Goal: Transaction & Acquisition: Purchase product/service

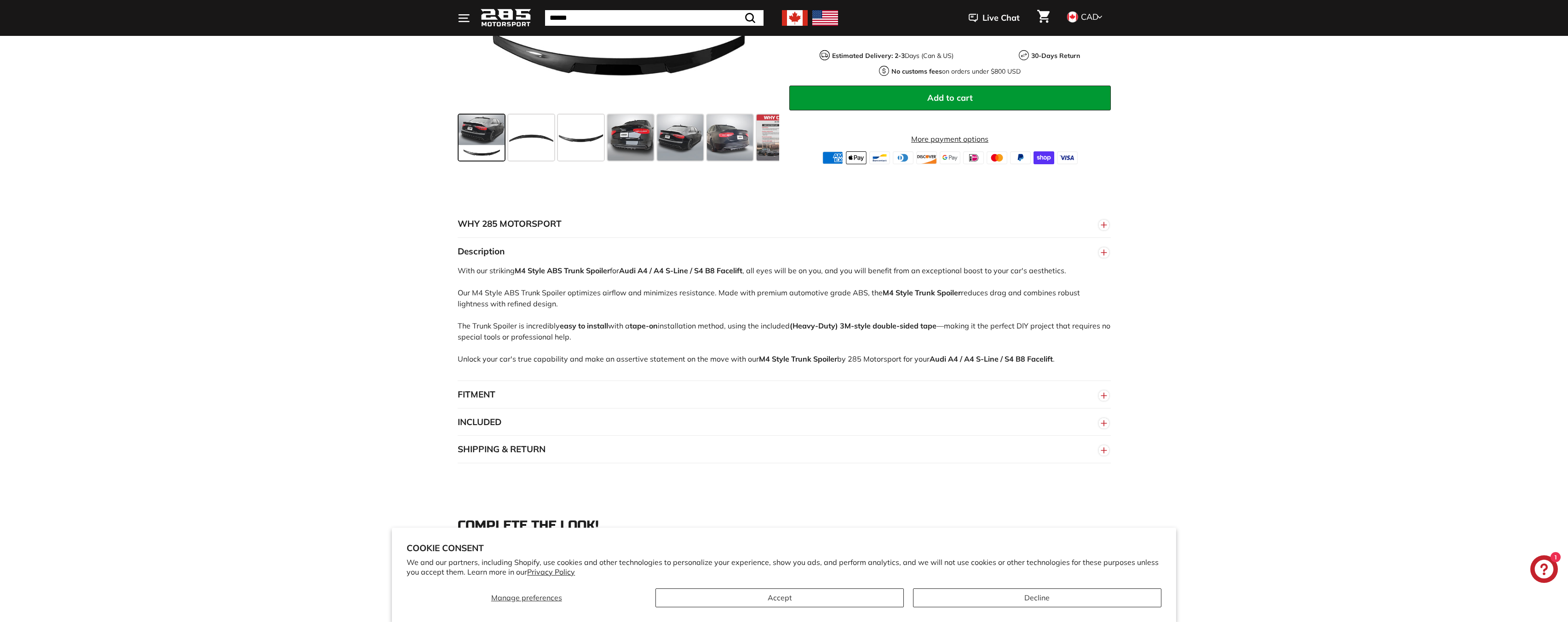
scroll to position [644, 0]
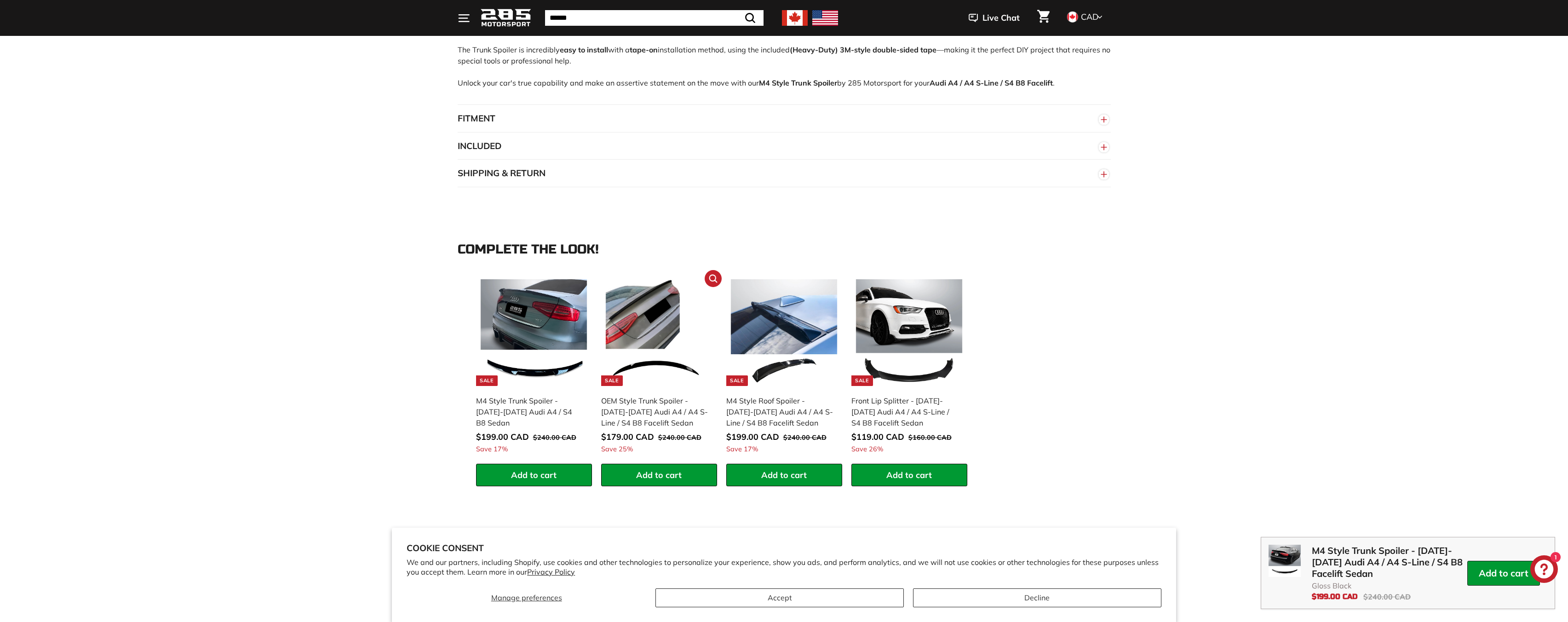
click at [639, 413] on div "OEM Style Trunk Spoiler - [DATE]-[DATE] Audi A4 / A4 S-Line / S4 B8 Facelift Se…" at bounding box center [654, 411] width 107 height 33
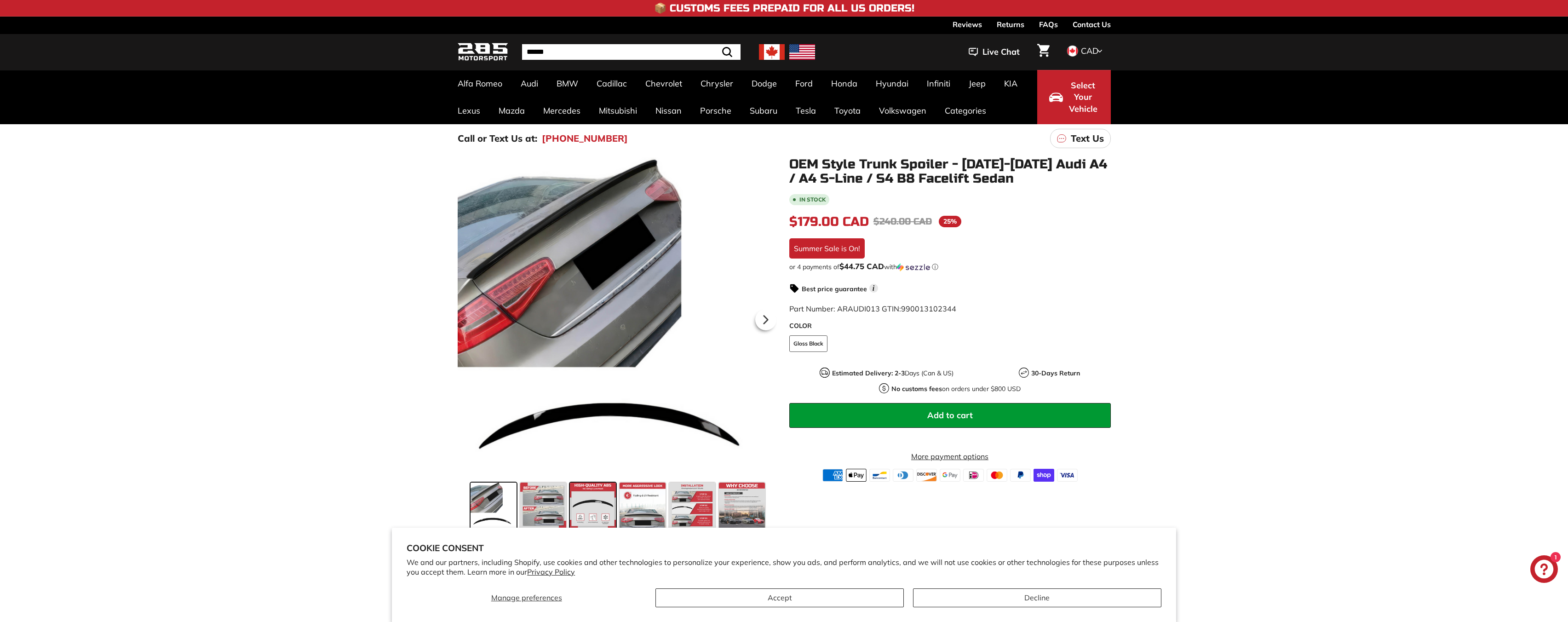
click at [587, 508] on span at bounding box center [593, 506] width 46 height 46
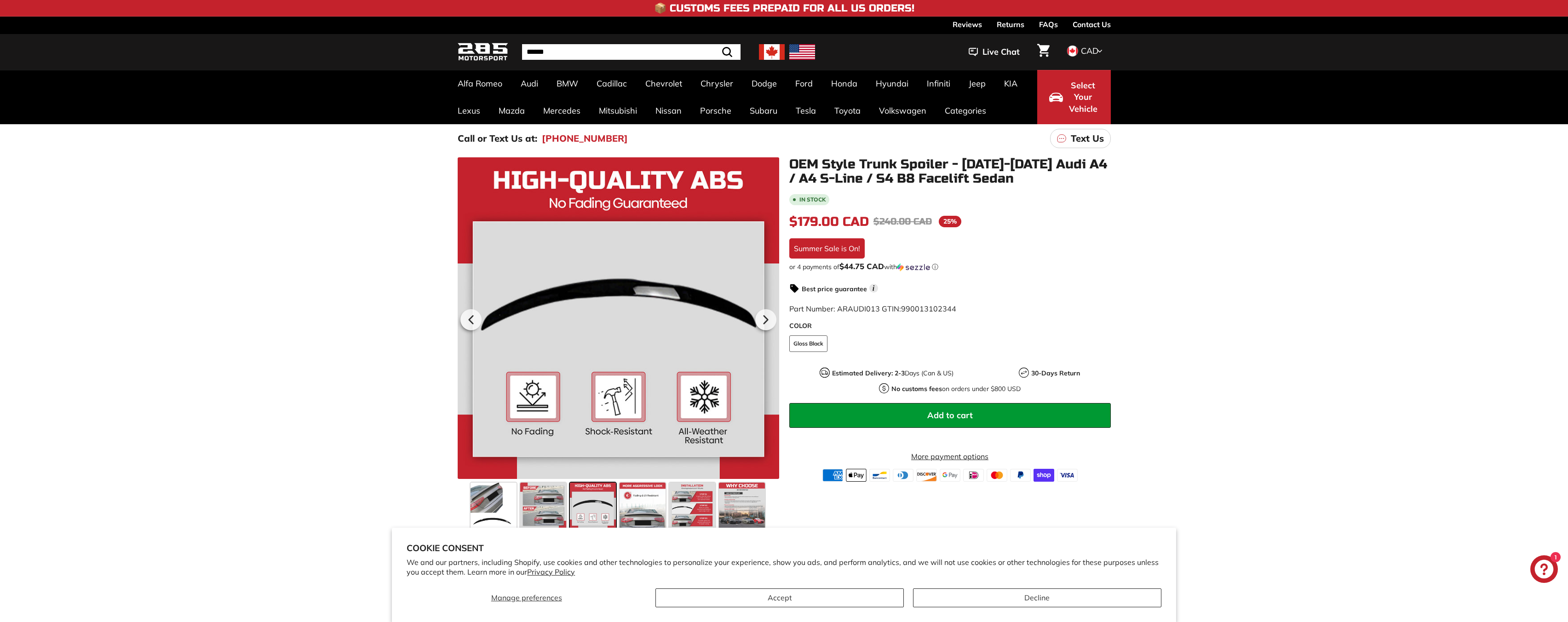
click at [456, 470] on div ".cls-1{fill:none;stroke:#000;stroke-miterlimit:10;stroke-width:2px} .cls-1{fill…" at bounding box center [613, 344] width 332 height 375
click at [486, 485] on span at bounding box center [494, 506] width 46 height 46
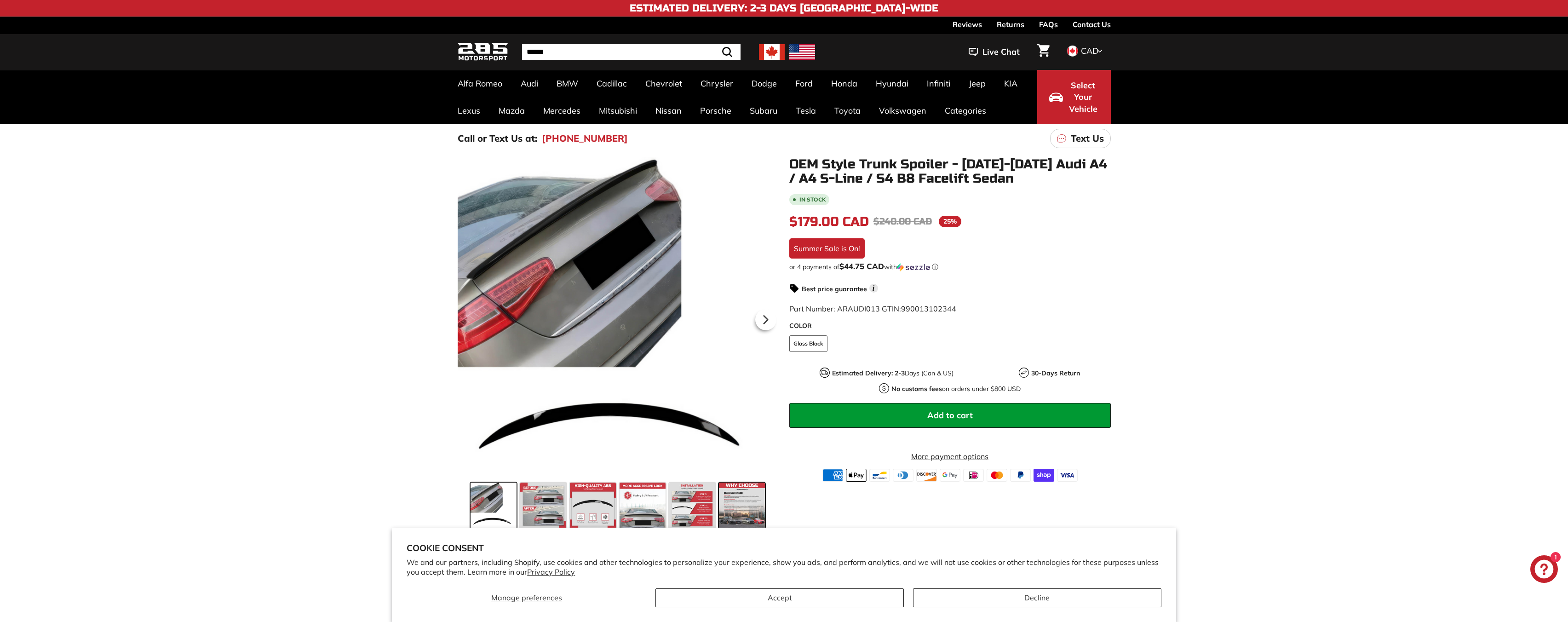
click at [741, 501] on span at bounding box center [742, 506] width 46 height 46
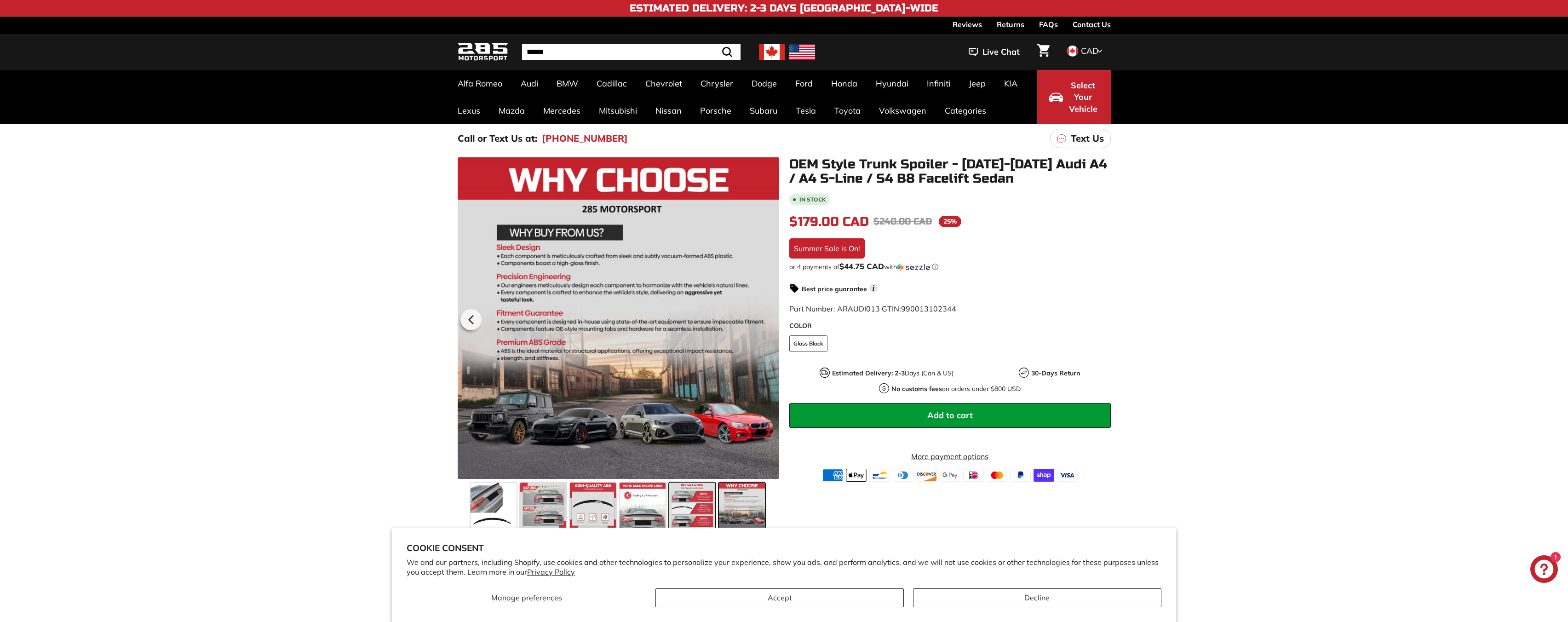
click at [688, 511] on span at bounding box center [692, 506] width 46 height 46
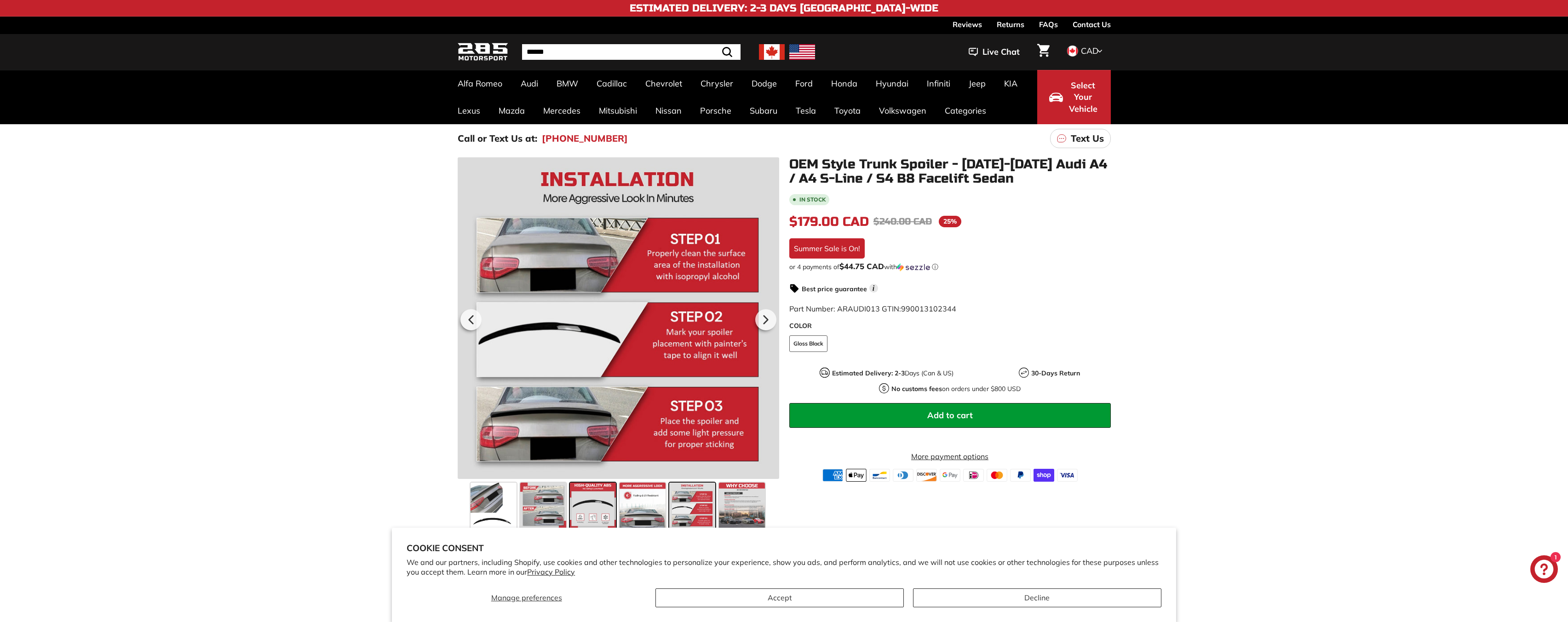
click at [599, 505] on span at bounding box center [593, 506] width 46 height 46
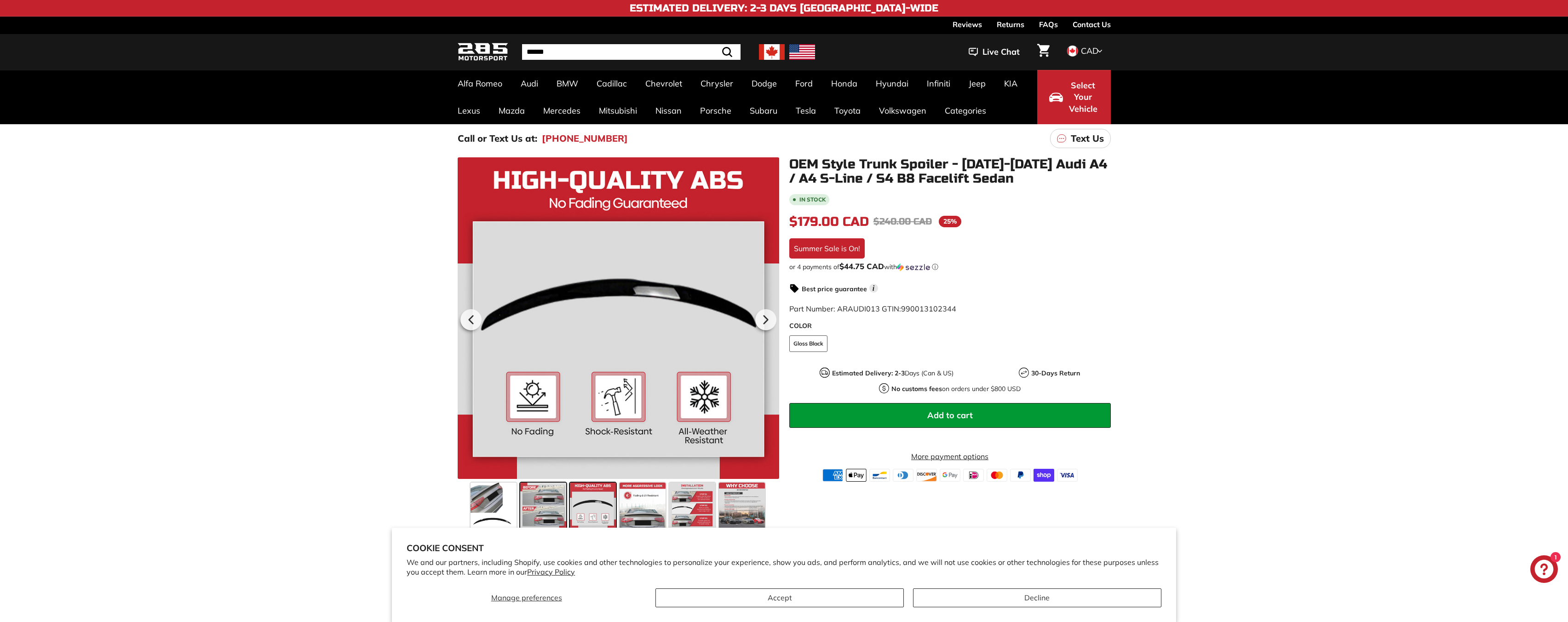
click at [541, 505] on span at bounding box center [544, 506] width 46 height 46
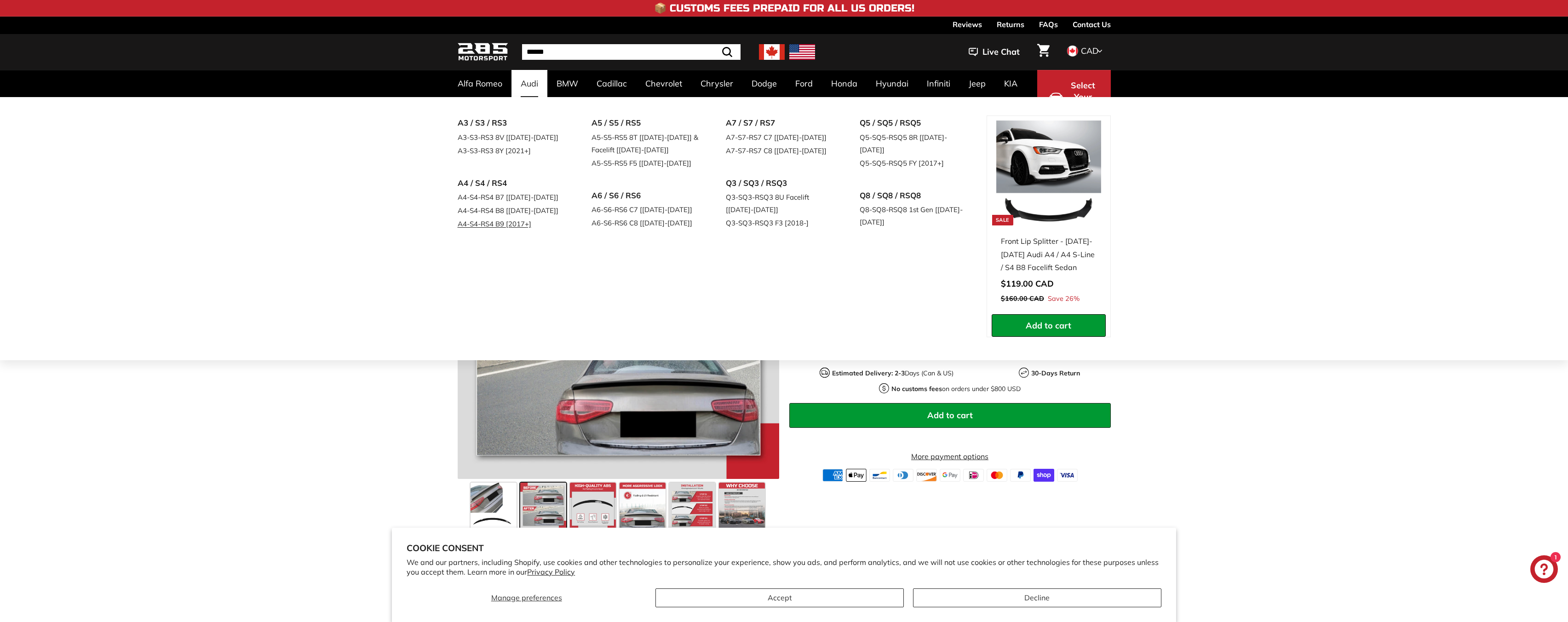
click at [488, 225] on link "A4-S4-RS4 B9 [2017+]" at bounding box center [512, 224] width 108 height 13
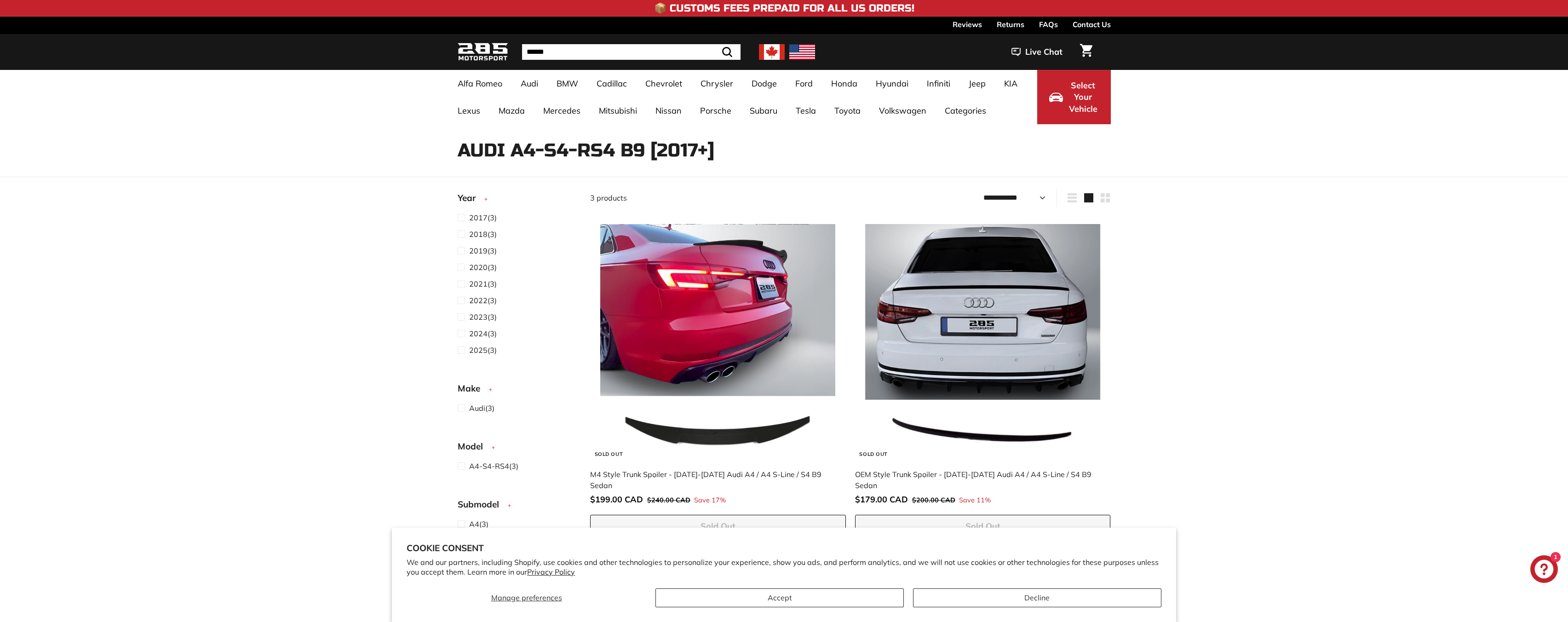
select select "**********"
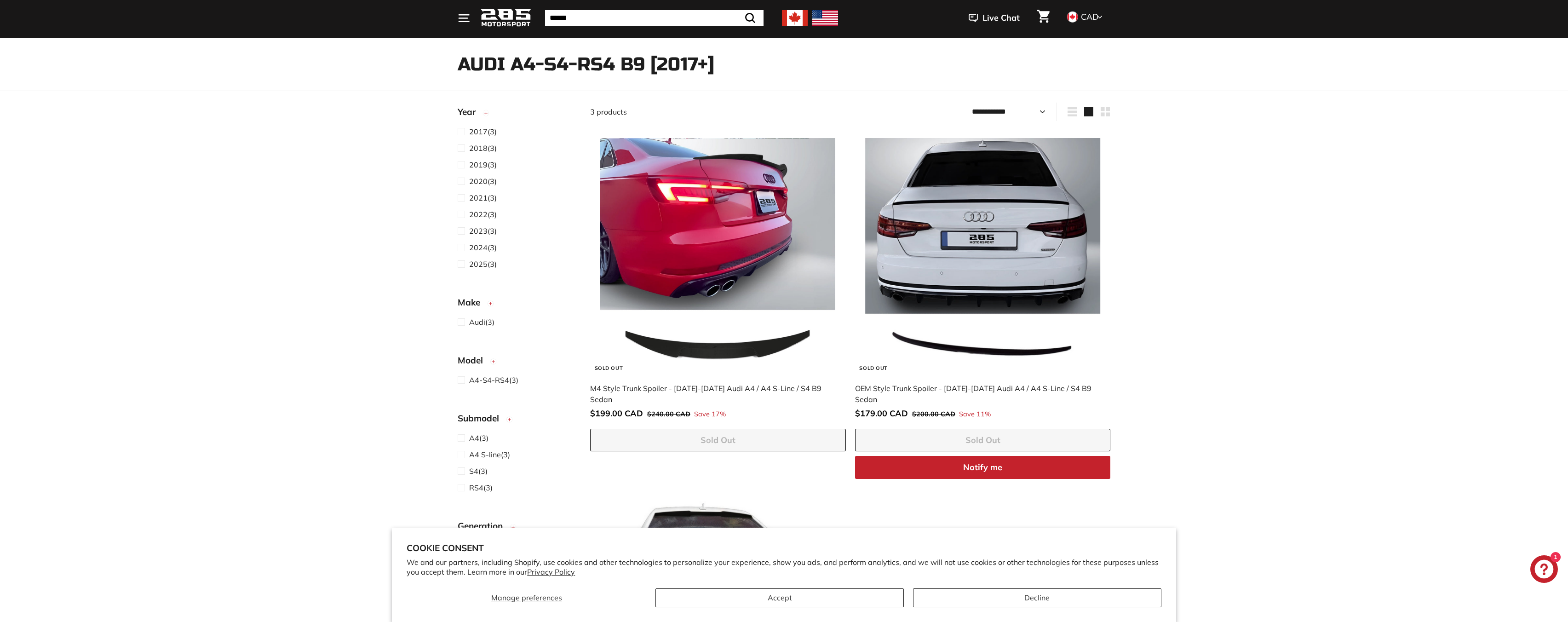
scroll to position [46, 0]
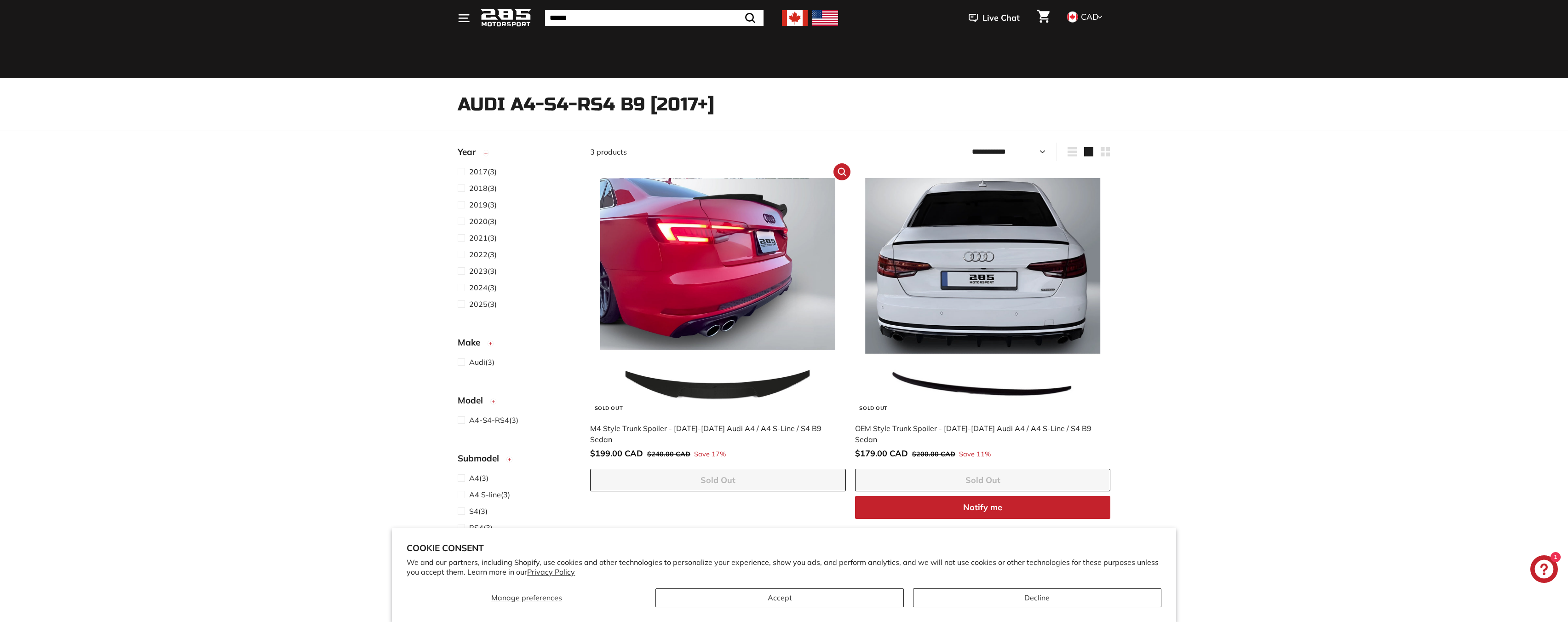
click at [773, 313] on img at bounding box center [718, 295] width 235 height 235
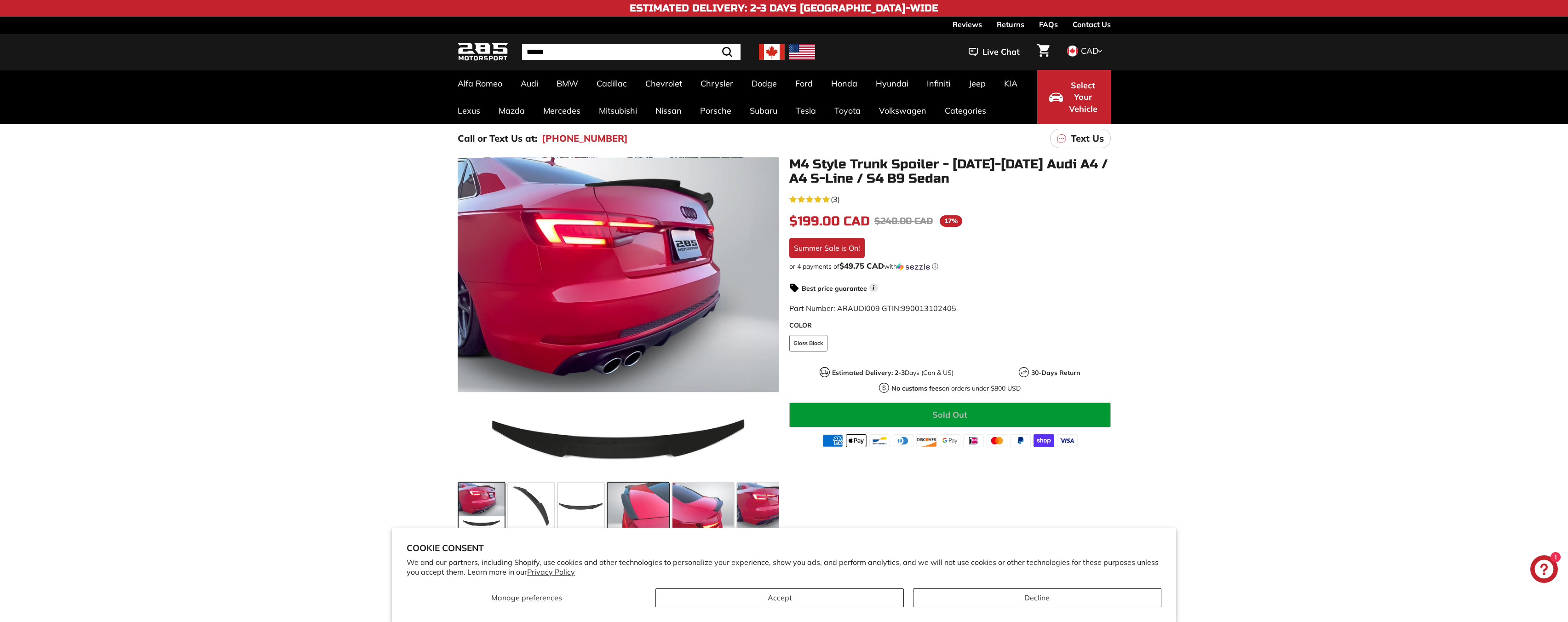
click at [620, 494] on span at bounding box center [638, 506] width 61 height 46
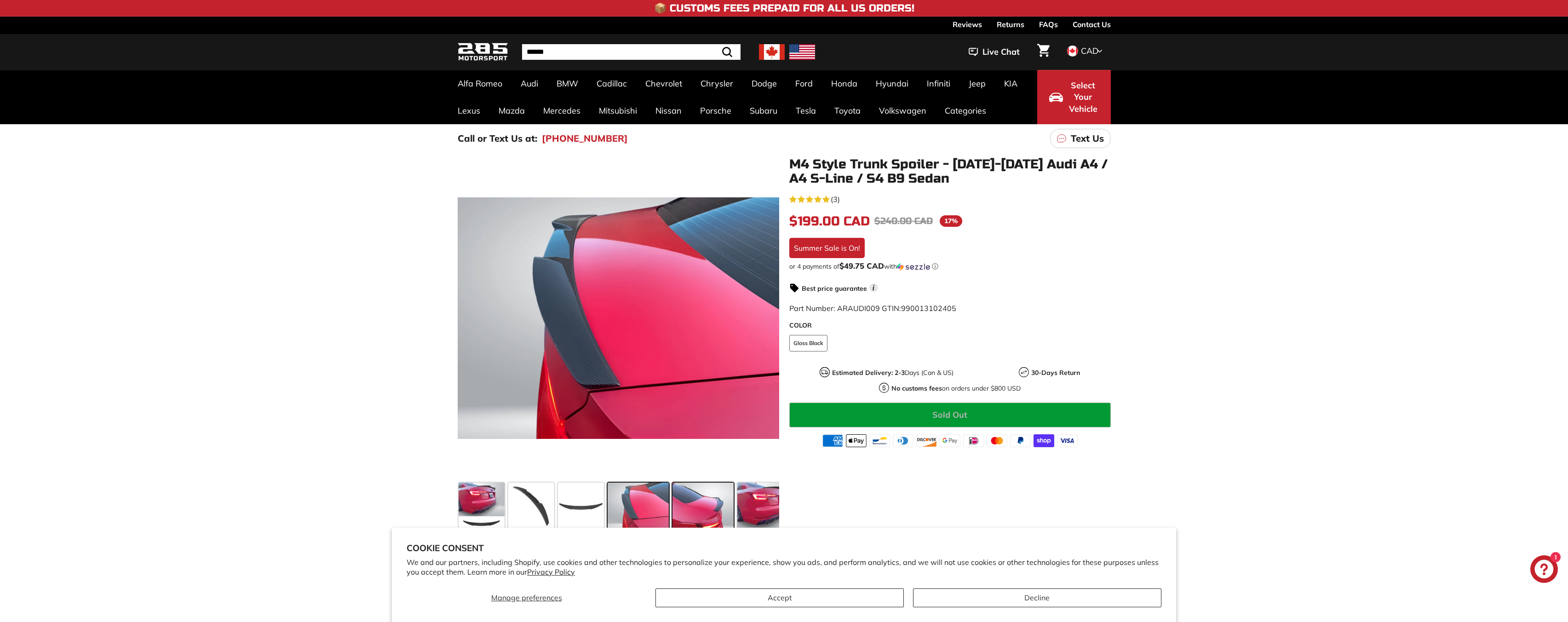
click at [671, 484] on div at bounding box center [703, 506] width 65 height 50
